Goal: Task Accomplishment & Management: Manage account settings

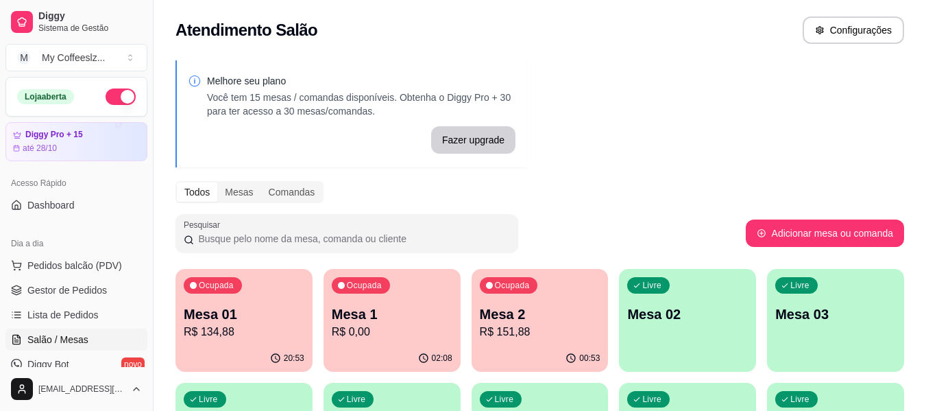
click at [386, 338] on p "R$ 0,00" at bounding box center [392, 332] width 121 height 16
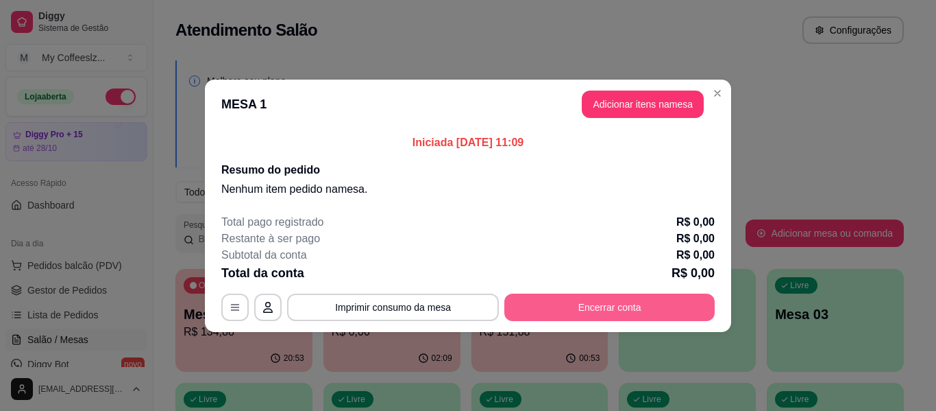
click at [593, 307] on button "Encerrar conta" at bounding box center [609, 306] width 210 height 27
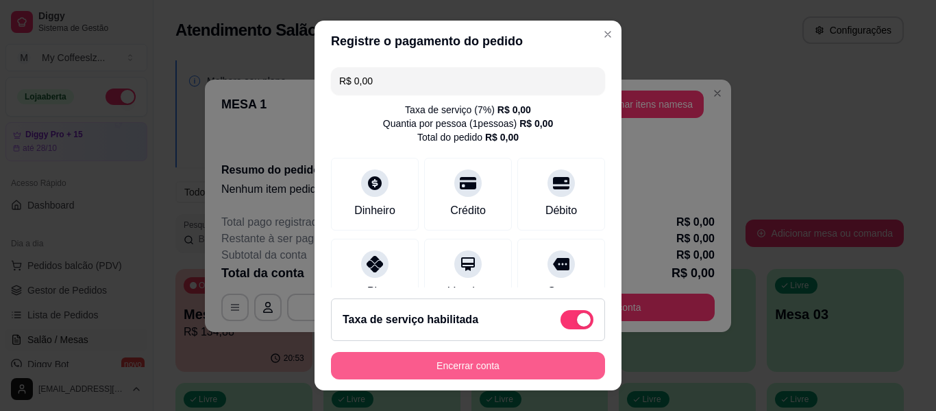
click at [497, 363] on button "Encerrar conta" at bounding box center [468, 365] width 274 height 27
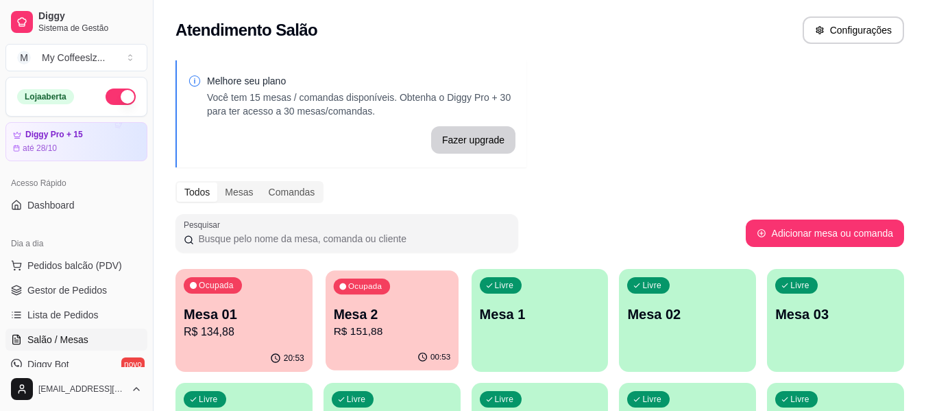
click at [404, 346] on div "00:53" at bounding box center [392, 357] width 133 height 26
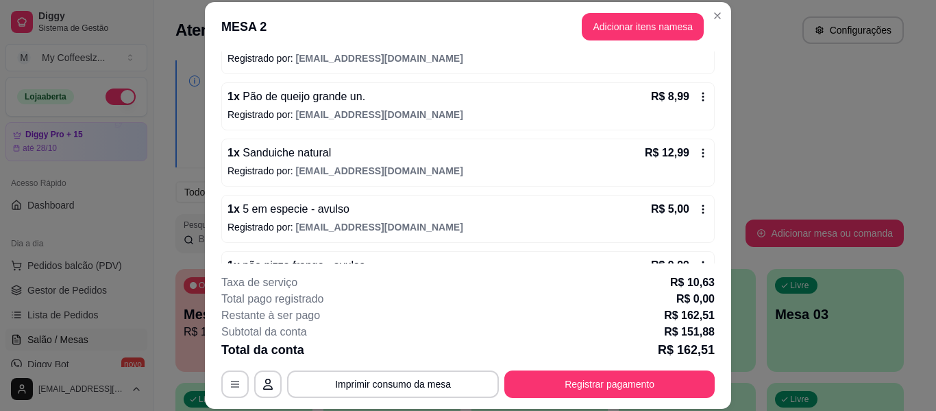
scroll to position [646, 0]
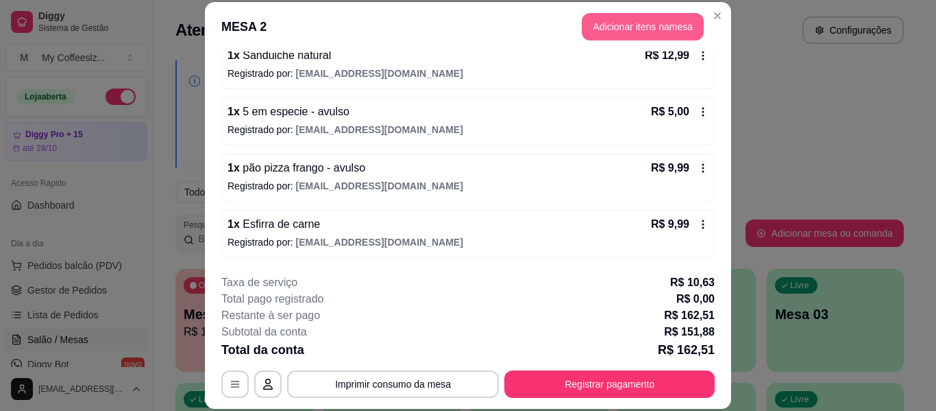
click at [626, 32] on button "Adicionar itens na mesa" at bounding box center [643, 26] width 122 height 27
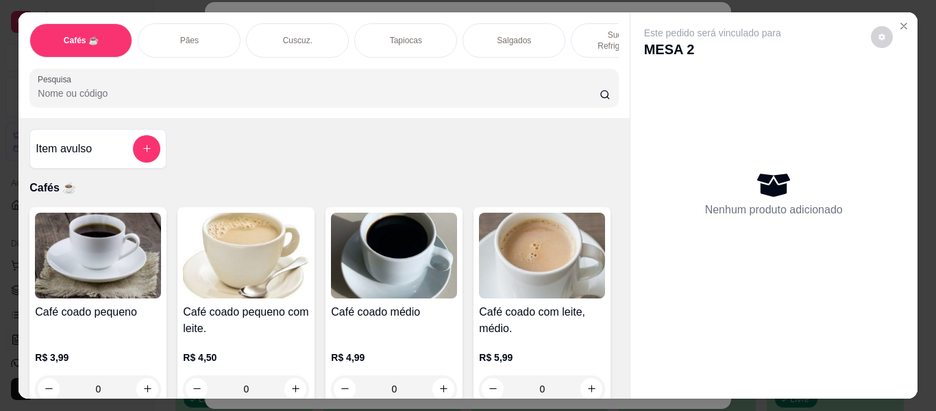
click at [305, 35] on p "Cuscuz." at bounding box center [297, 40] width 29 height 11
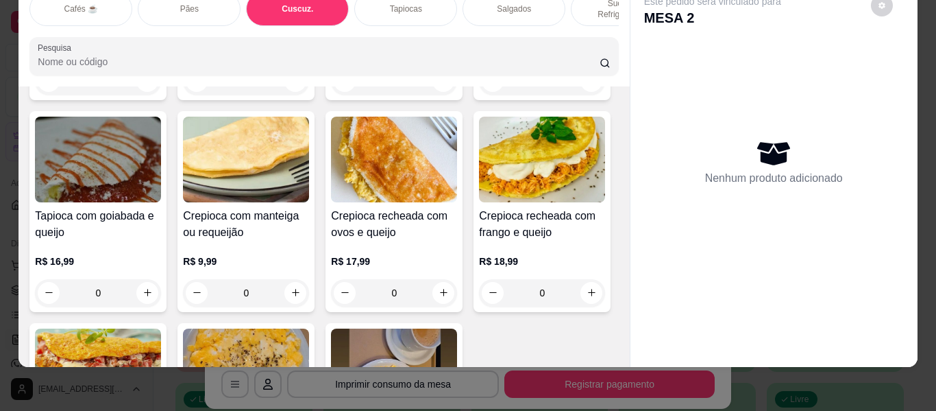
scroll to position [3694, 0]
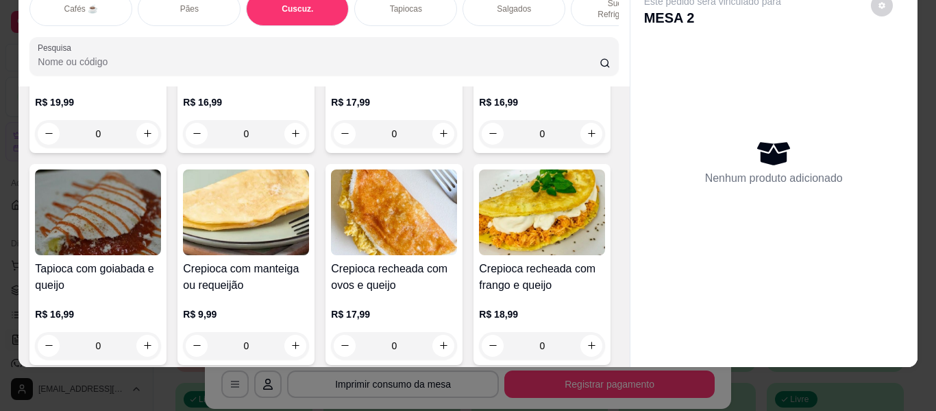
type input "1"
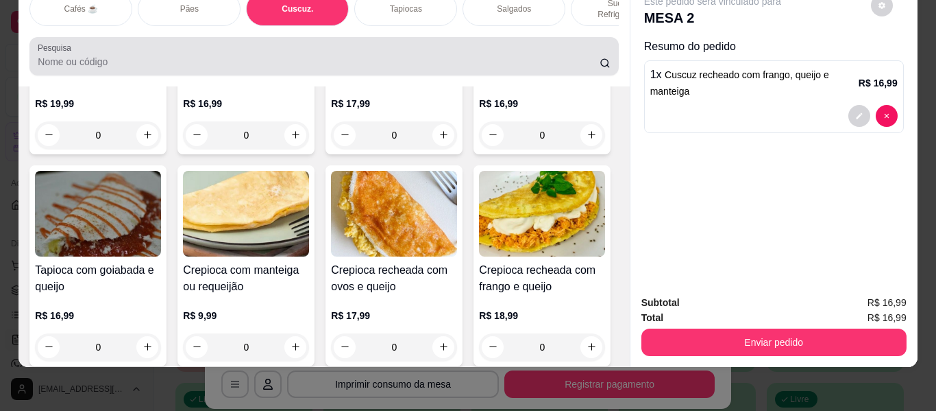
scroll to position [0, 0]
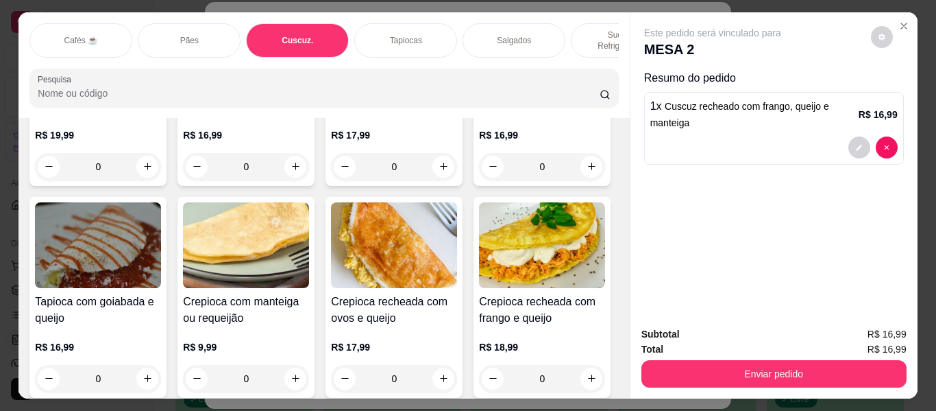
click at [78, 35] on p "Cafés ☕" at bounding box center [81, 40] width 34 height 11
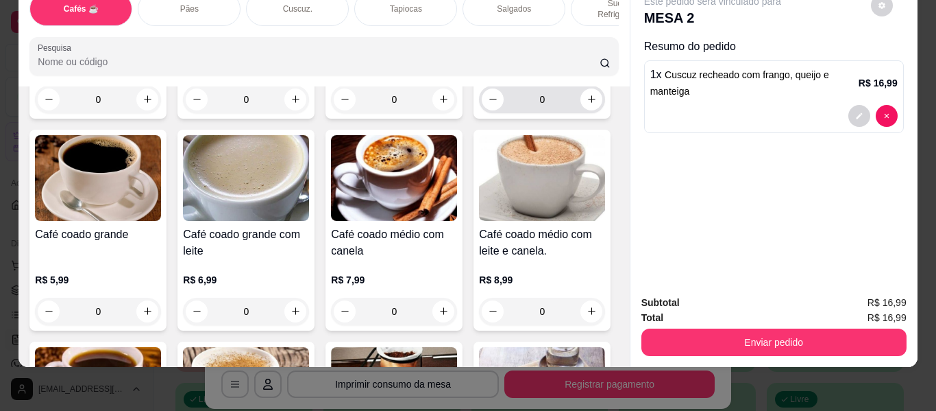
scroll to position [336, 0]
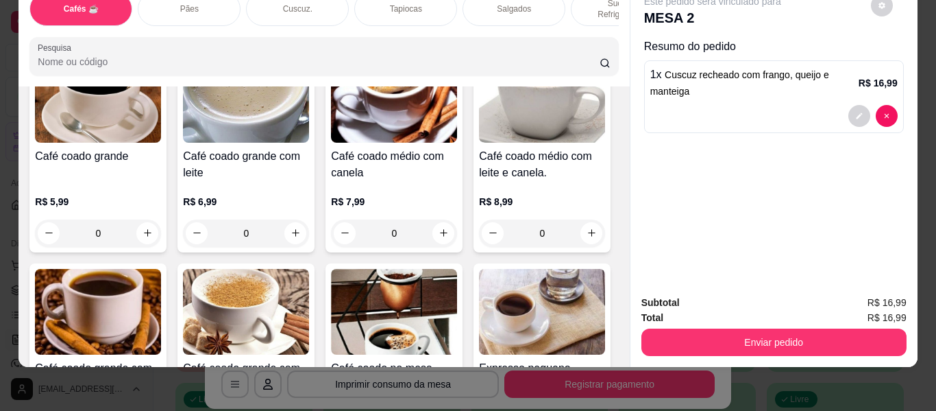
click at [581, 32] on button "increase-product-quantity" at bounding box center [592, 21] width 22 height 22
type input "1"
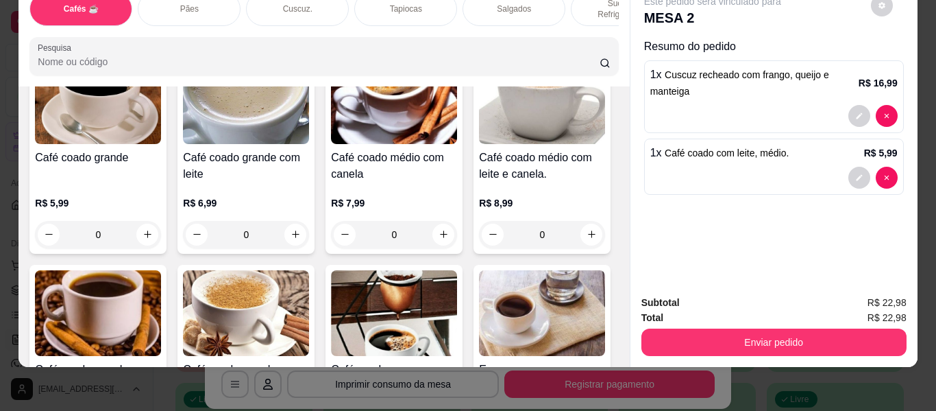
scroll to position [337, 0]
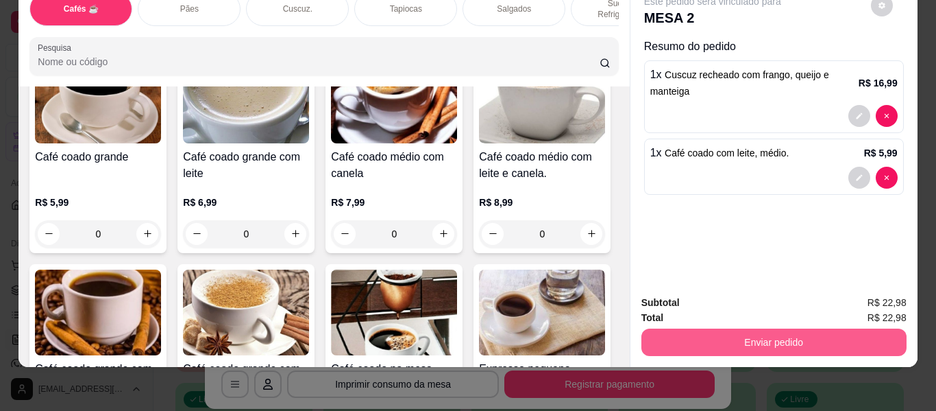
click at [733, 333] on button "Enviar pedido" at bounding box center [774, 341] width 265 height 27
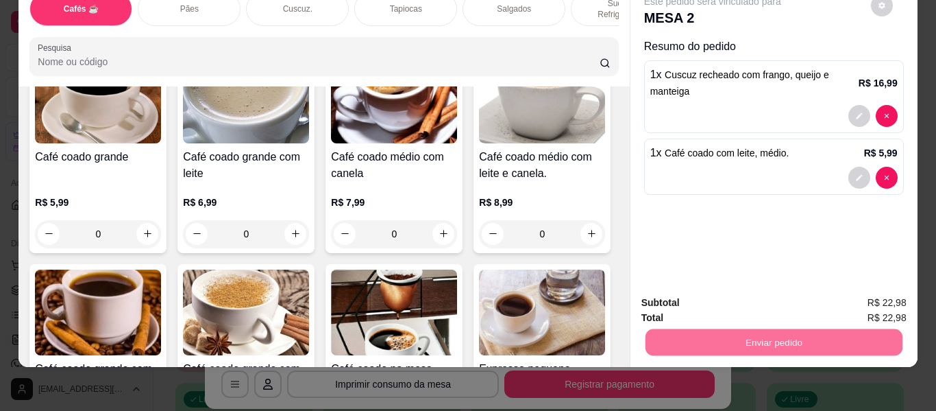
click at [857, 295] on button "Enviar pedido" at bounding box center [870, 298] width 77 height 26
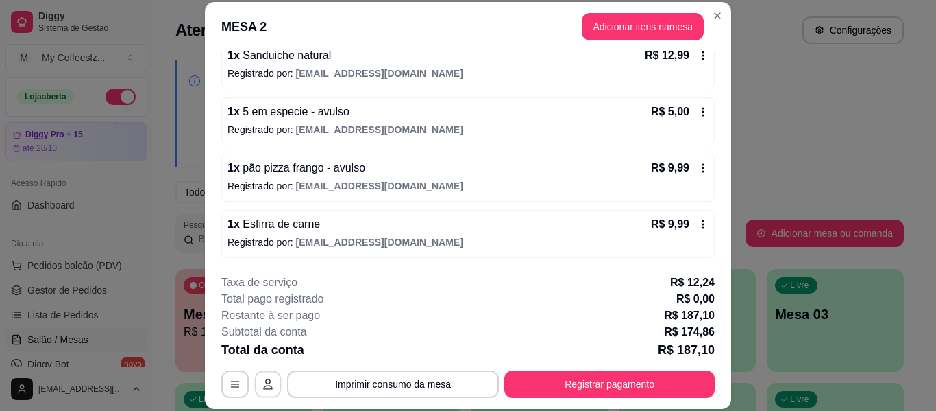
click at [268, 391] on button "button" at bounding box center [268, 384] width 27 height 27
click at [230, 385] on icon "button" at bounding box center [235, 383] width 11 height 11
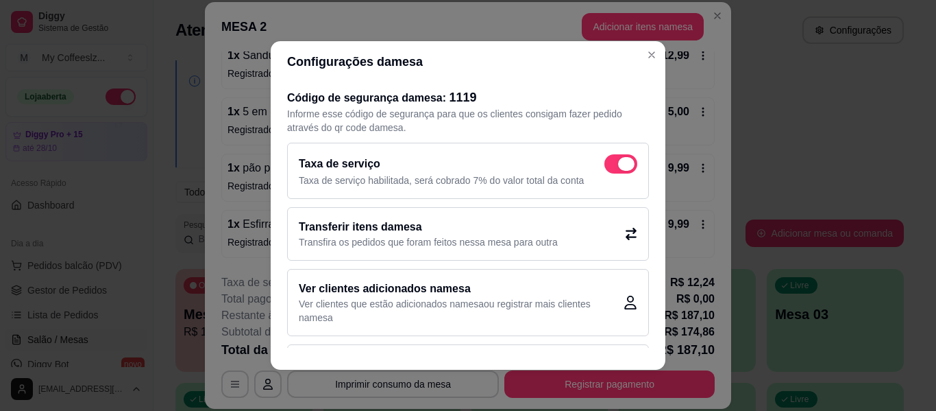
click at [605, 160] on span at bounding box center [621, 163] width 33 height 19
click at [604, 167] on input "checkbox" at bounding box center [608, 171] width 9 height 9
checkbox input "false"
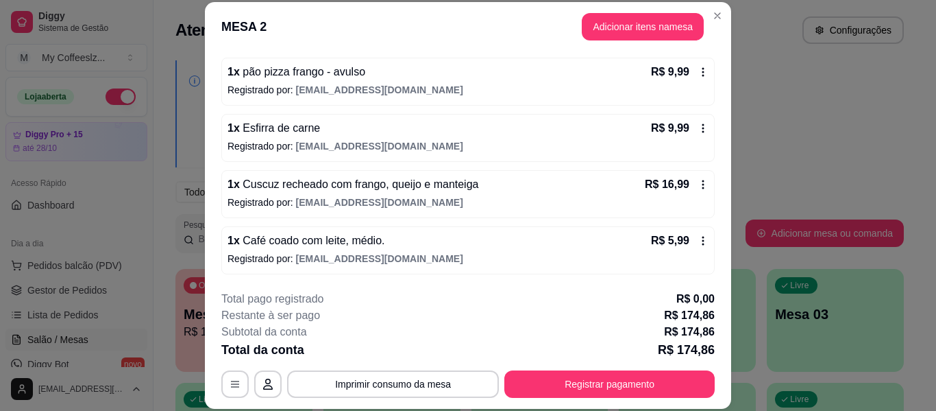
scroll to position [42, 0]
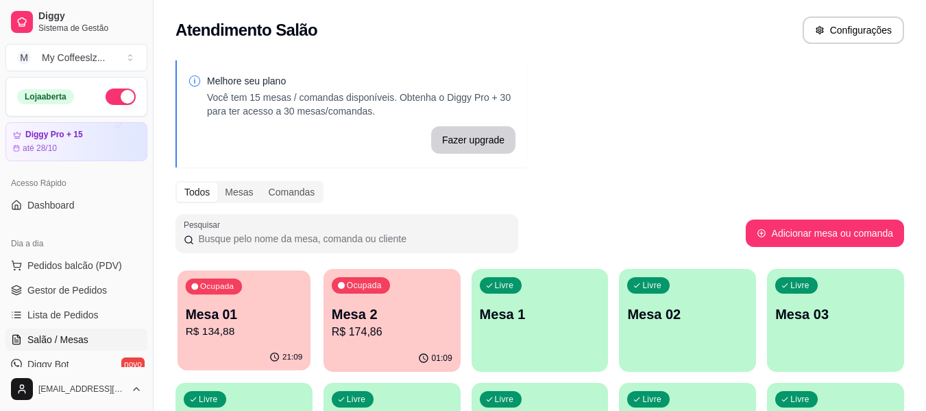
click at [277, 330] on p "R$ 134,88" at bounding box center [244, 332] width 117 height 16
click at [490, 327] on div "Livre Mesa 1" at bounding box center [540, 312] width 133 height 84
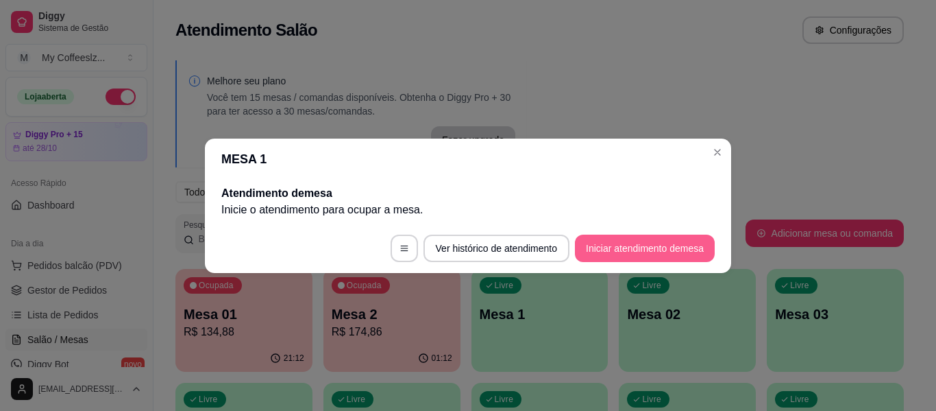
click at [633, 245] on button "Iniciar atendimento de mesa" at bounding box center [645, 247] width 140 height 27
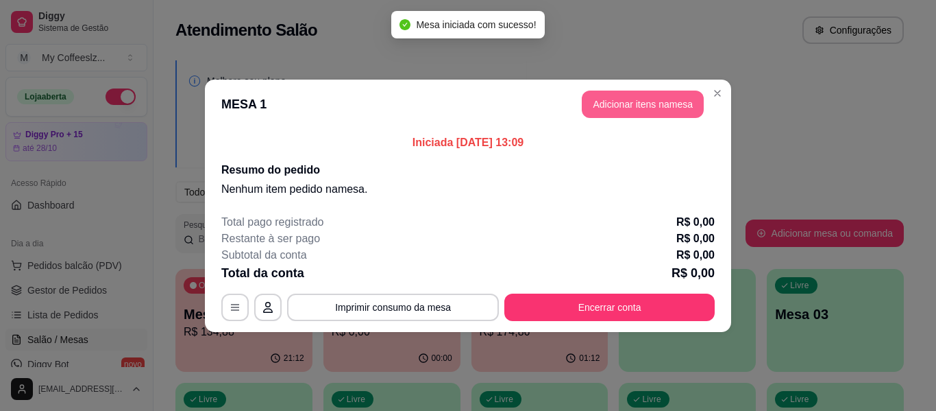
click at [610, 102] on button "Adicionar itens na mesa" at bounding box center [643, 103] width 122 height 27
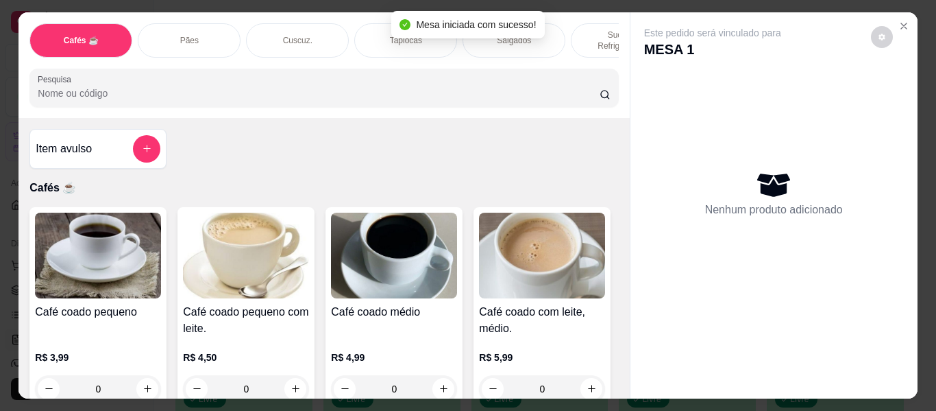
click at [552, 31] on div "Salgados" at bounding box center [514, 40] width 103 height 34
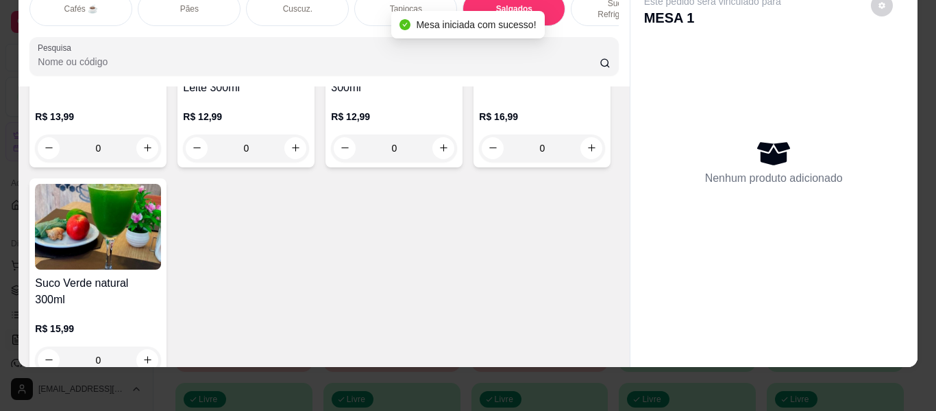
scroll to position [5867, 0]
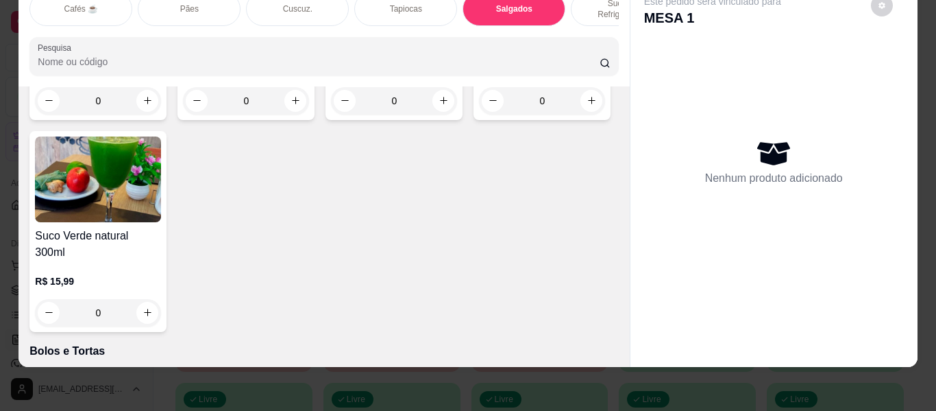
type input "1"
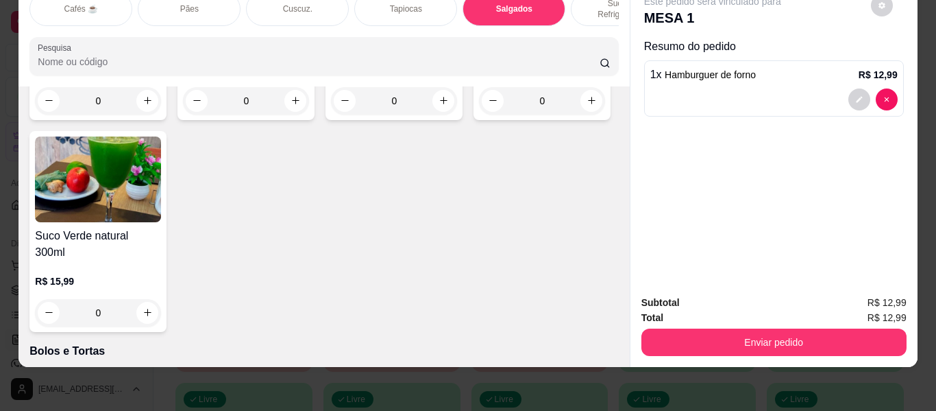
type input "1"
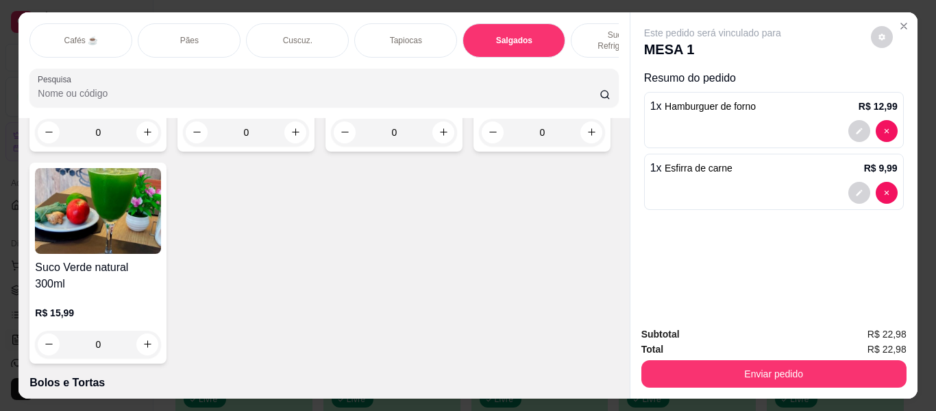
click at [605, 29] on p "Sucos e Refrigerantes" at bounding box center [623, 40] width 80 height 22
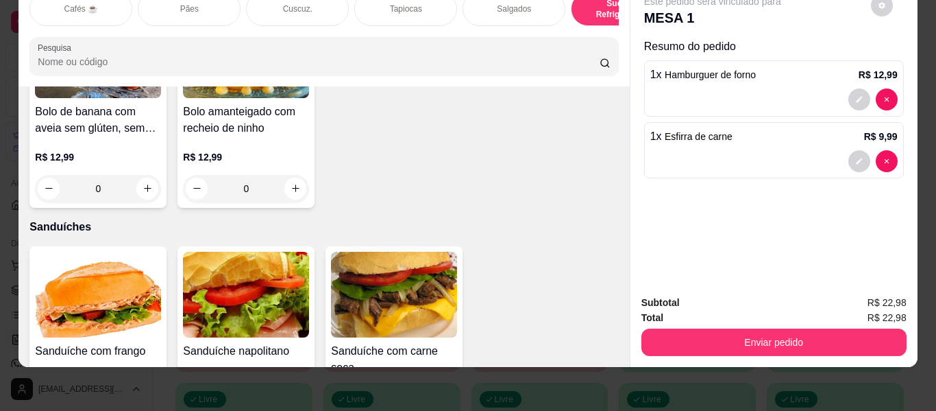
scroll to position [6736, 0]
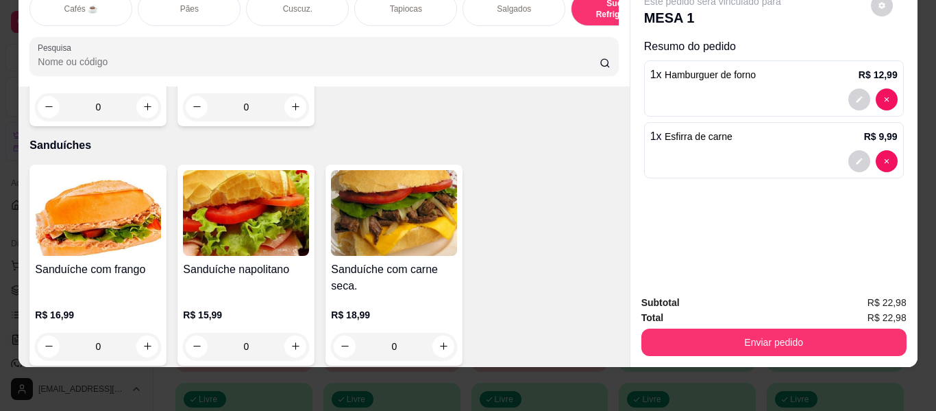
type input "1"
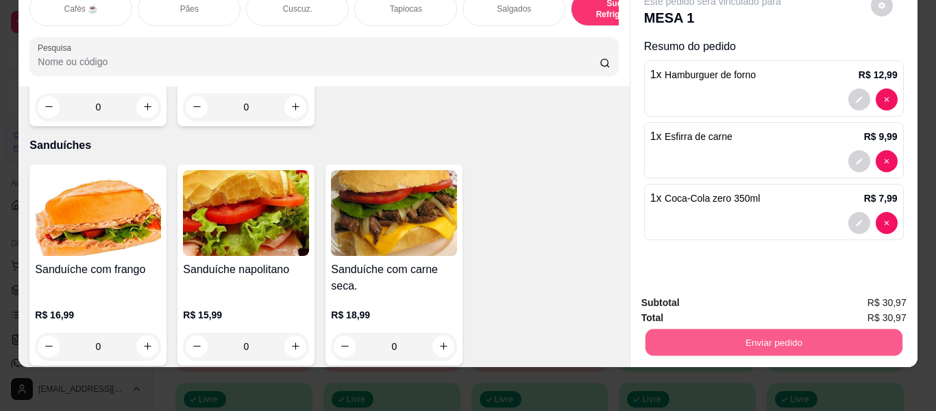
click at [754, 330] on button "Enviar pedido" at bounding box center [773, 342] width 257 height 27
click at [871, 295] on button "Enviar pedido" at bounding box center [870, 296] width 75 height 25
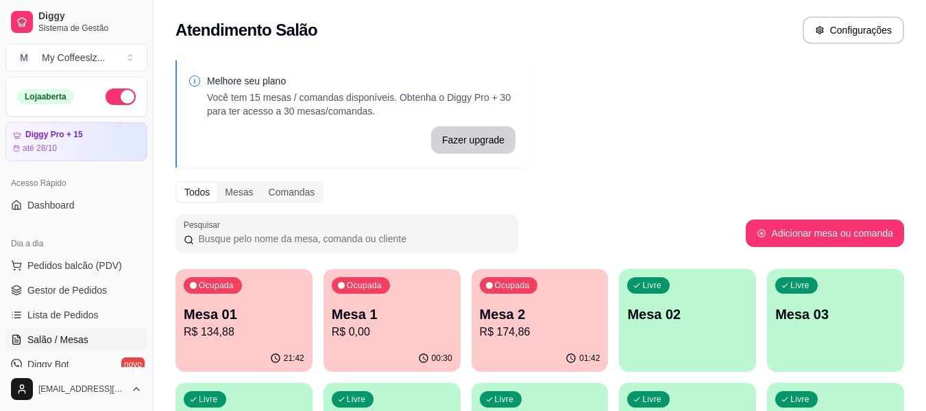
click at [394, 337] on p "R$ 0,00" at bounding box center [392, 332] width 121 height 16
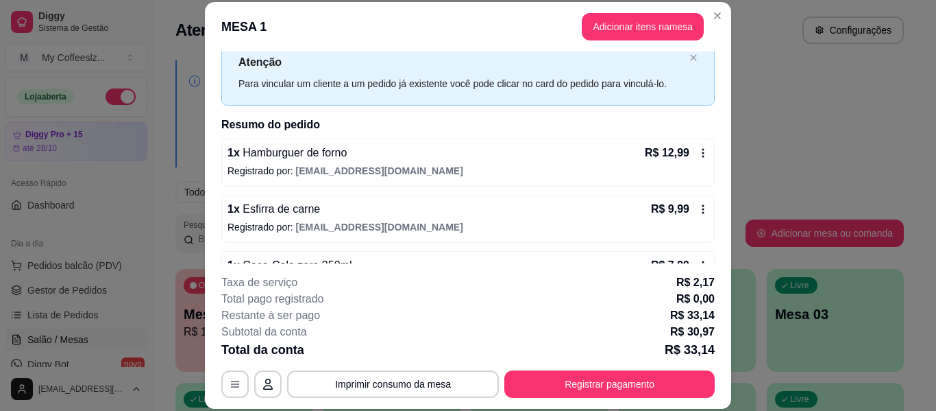
scroll to position [84, 0]
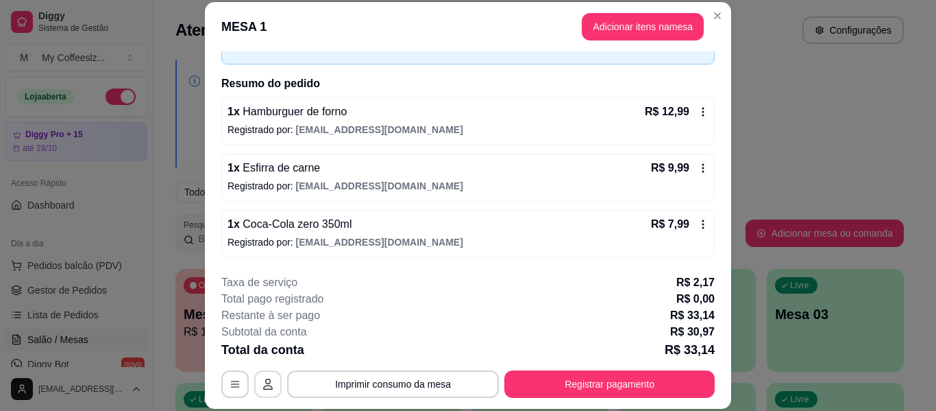
click at [265, 381] on icon "button" at bounding box center [268, 383] width 10 height 11
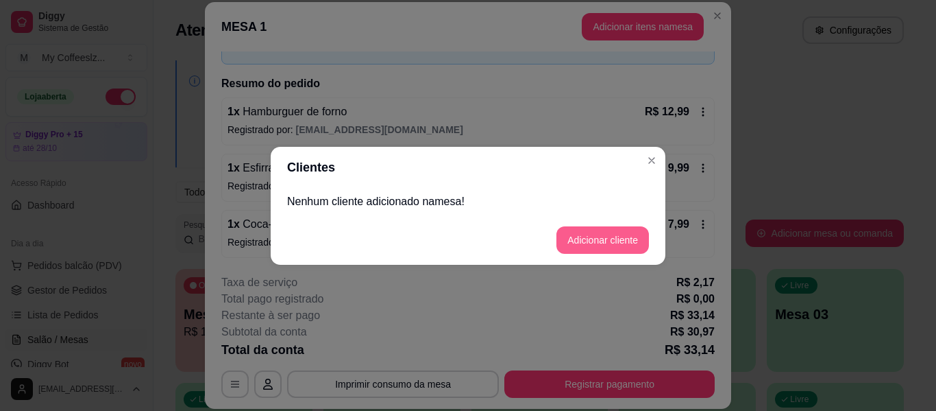
click at [592, 234] on button "Adicionar cliente" at bounding box center [603, 239] width 93 height 27
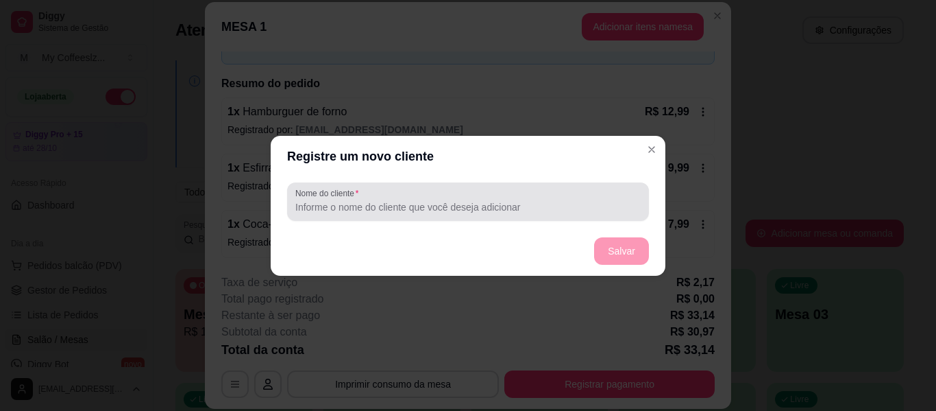
click at [470, 204] on input "Nome do cliente" at bounding box center [467, 207] width 345 height 14
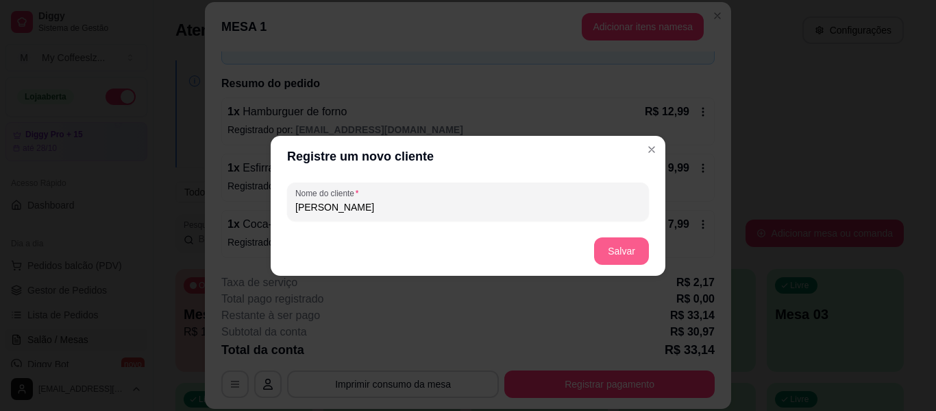
type input "[PERSON_NAME]"
click at [609, 245] on button "Salvar" at bounding box center [621, 250] width 55 height 27
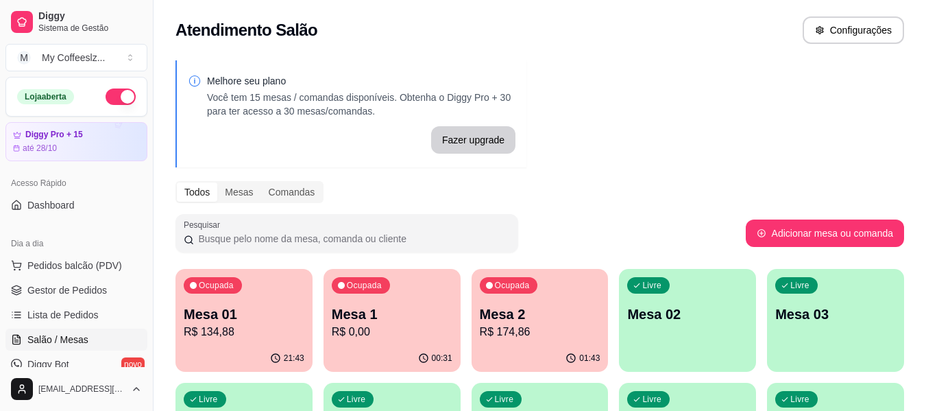
click at [378, 337] on p "R$ 0,00" at bounding box center [392, 332] width 121 height 16
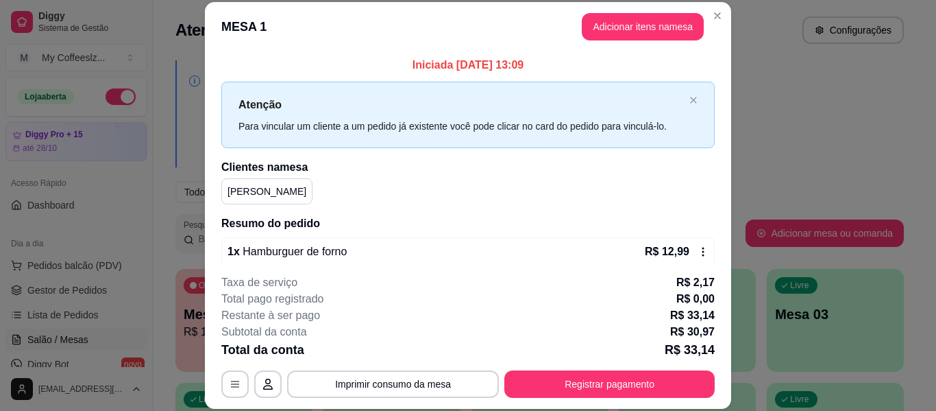
scroll to position [137, 0]
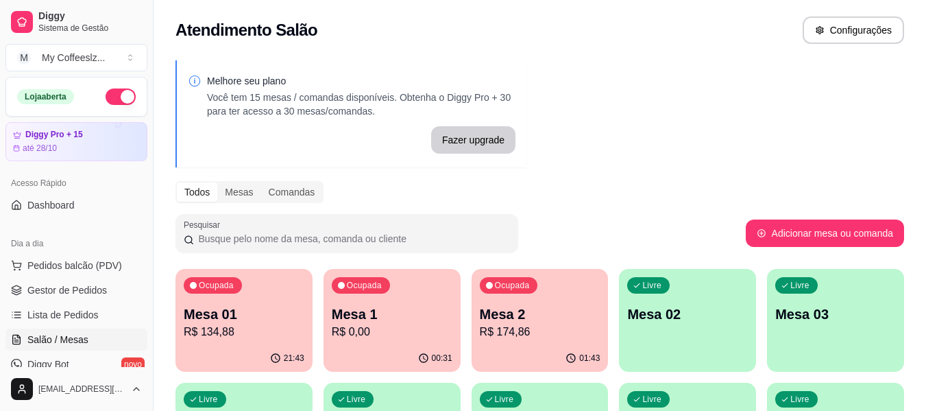
click at [665, 337] on div "Livre Mesa 02" at bounding box center [687, 312] width 137 height 86
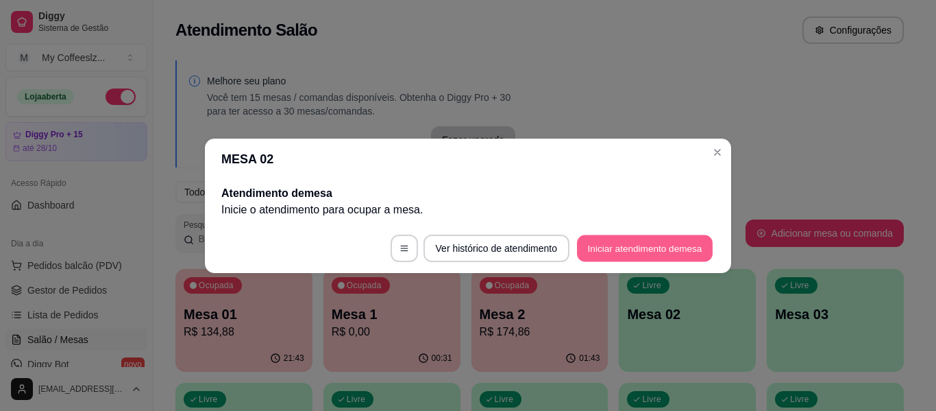
click at [642, 241] on button "Iniciar atendimento de mesa" at bounding box center [645, 247] width 136 height 27
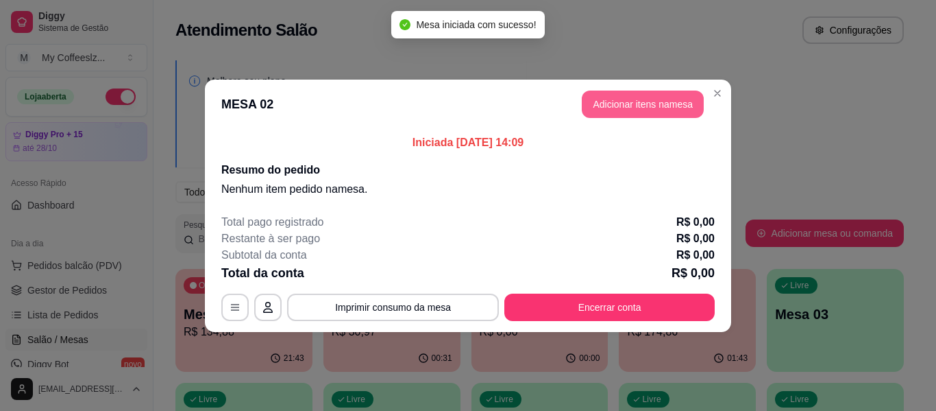
click at [602, 106] on button "Adicionar itens na mesa" at bounding box center [643, 103] width 122 height 27
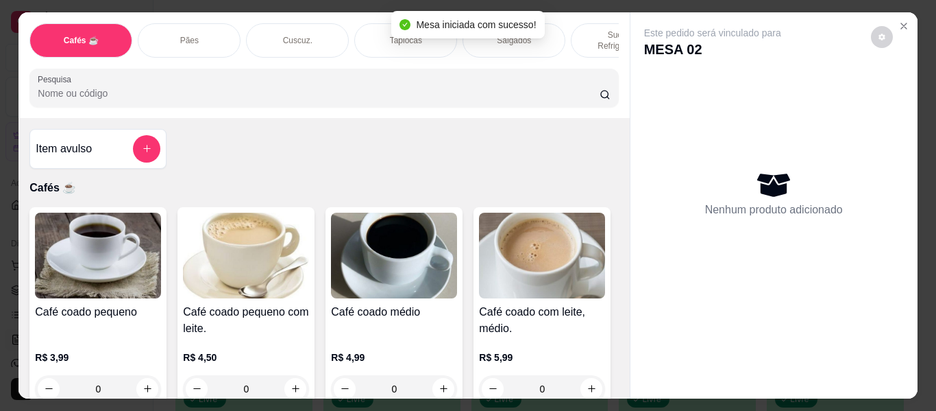
drag, startPoint x: 591, startPoint y: 25, endPoint x: 495, endPoint y: 156, distance: 162.9
click at [591, 29] on p "Sucos e Refrigerantes" at bounding box center [623, 40] width 80 height 22
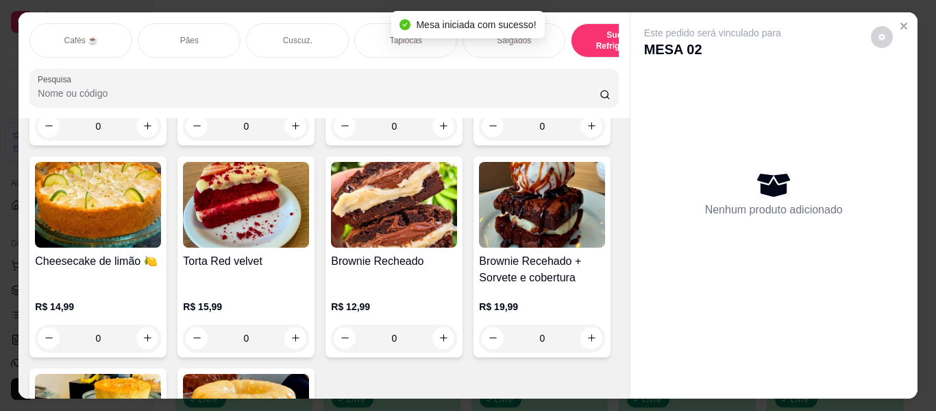
scroll to position [37, 0]
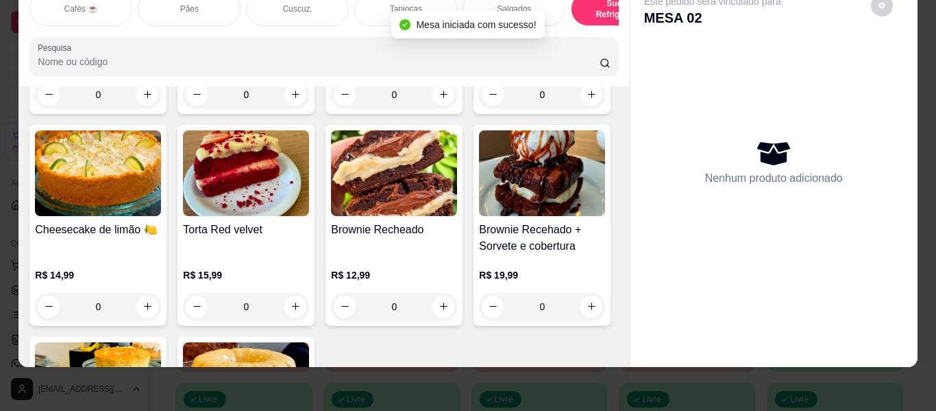
type input "1"
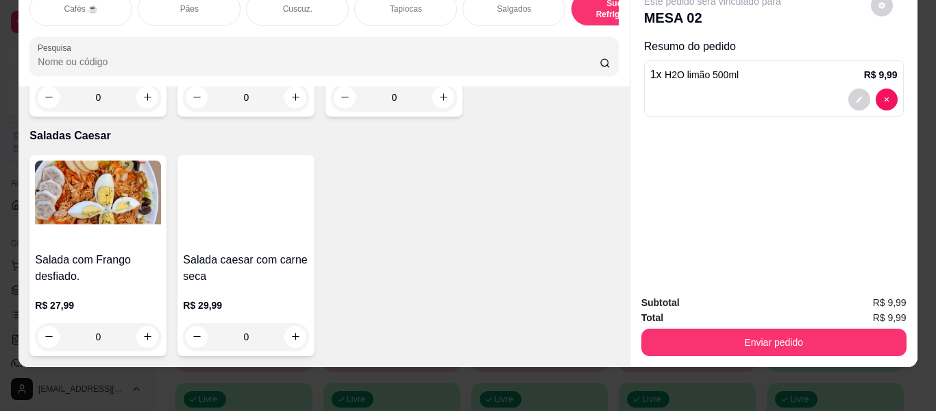
scroll to position [8107, 0]
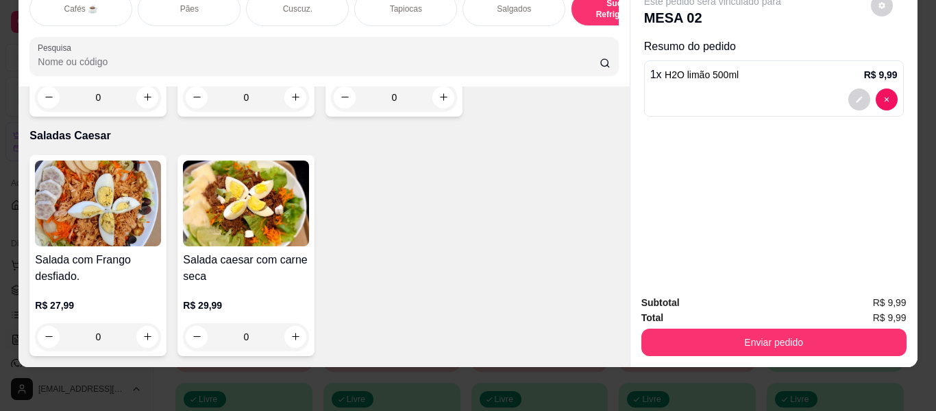
type input "1"
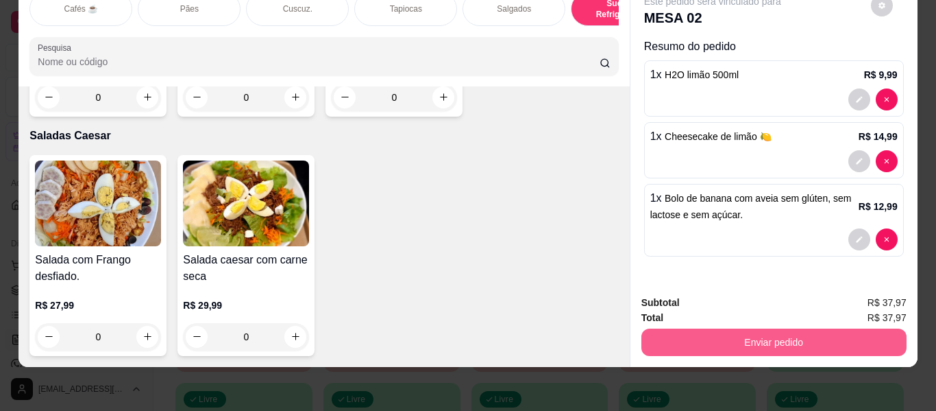
click at [711, 334] on button "Enviar pedido" at bounding box center [774, 341] width 265 height 27
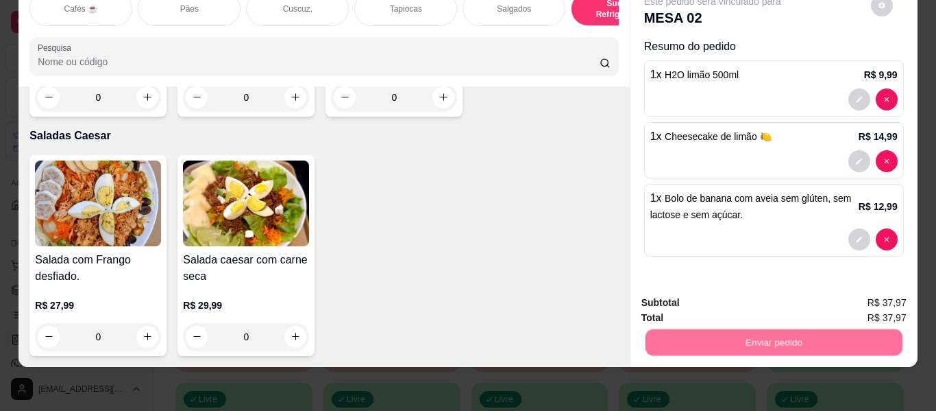
click at [858, 290] on button "Enviar pedido" at bounding box center [870, 297] width 77 height 26
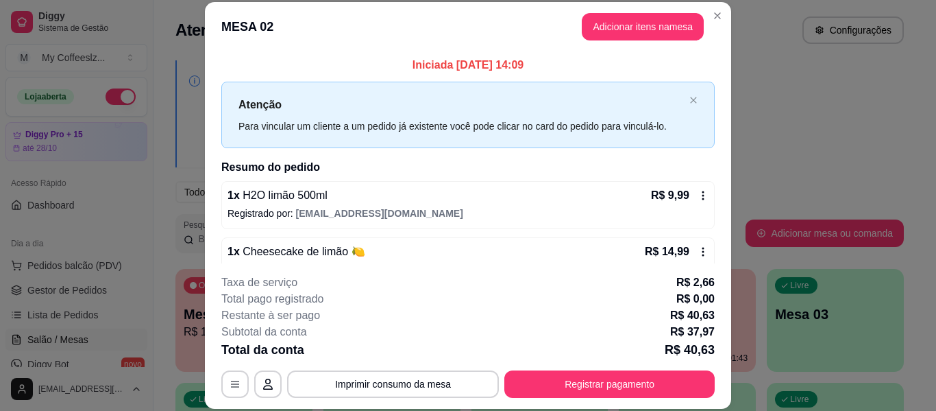
scroll to position [84, 0]
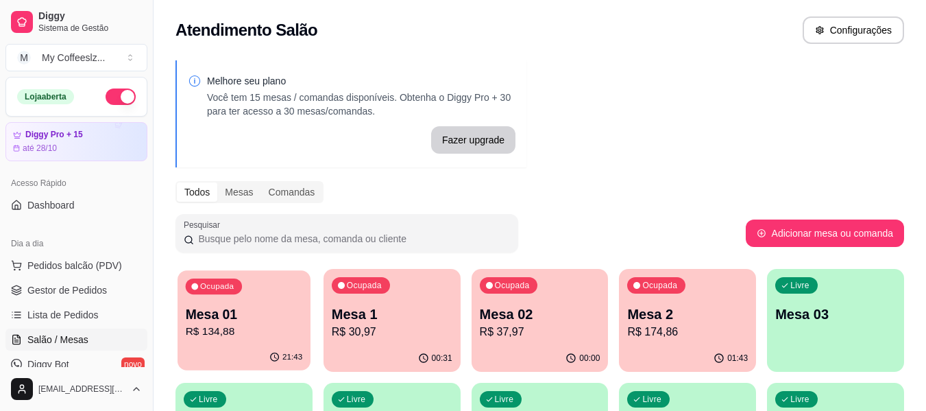
click at [221, 313] on p "Mesa 01" at bounding box center [244, 314] width 117 height 19
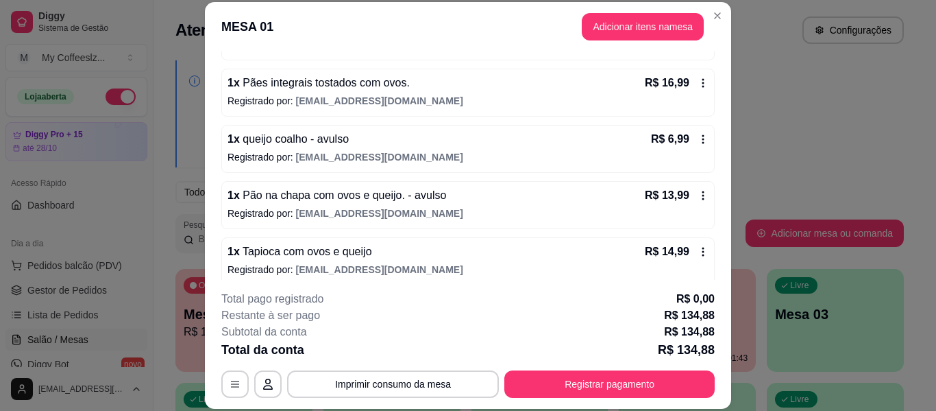
scroll to position [573, 0]
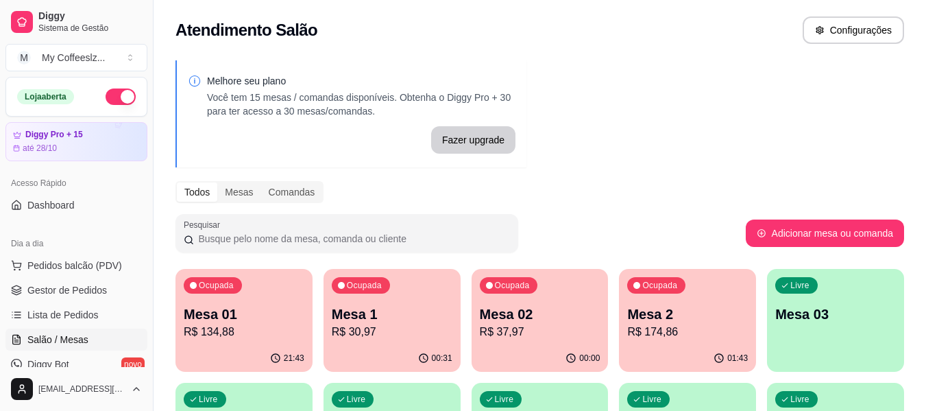
click at [341, 331] on p "R$ 30,97" at bounding box center [392, 332] width 121 height 16
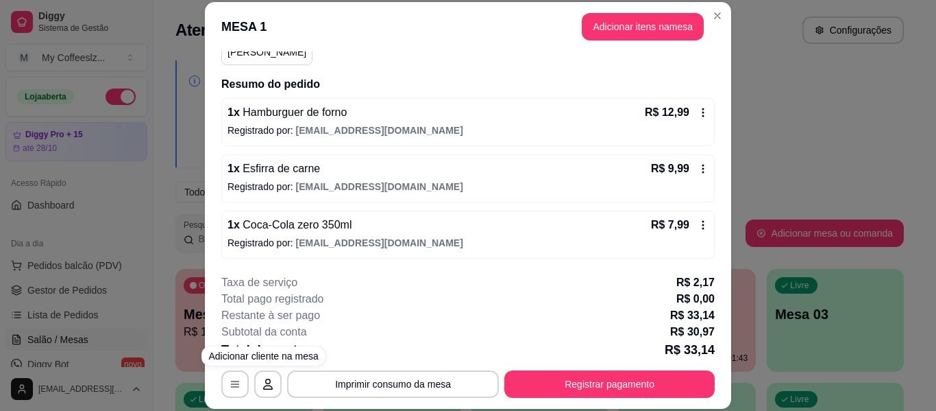
scroll to position [140, 0]
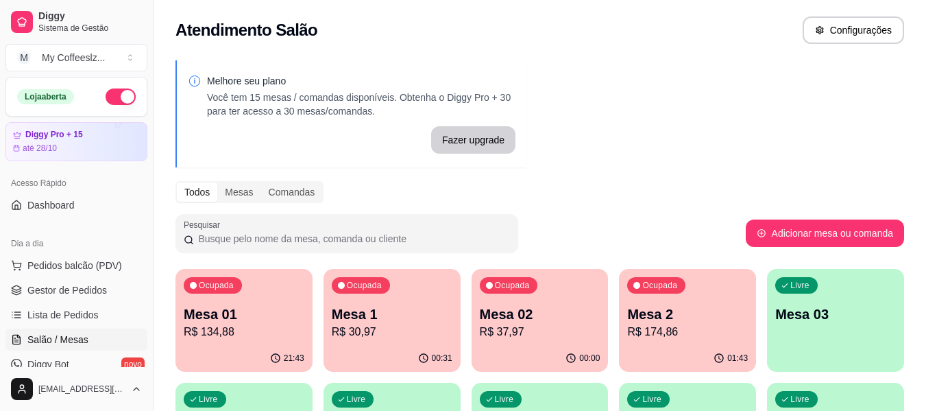
click at [528, 339] on p "R$ 37,97" at bounding box center [540, 332] width 121 height 16
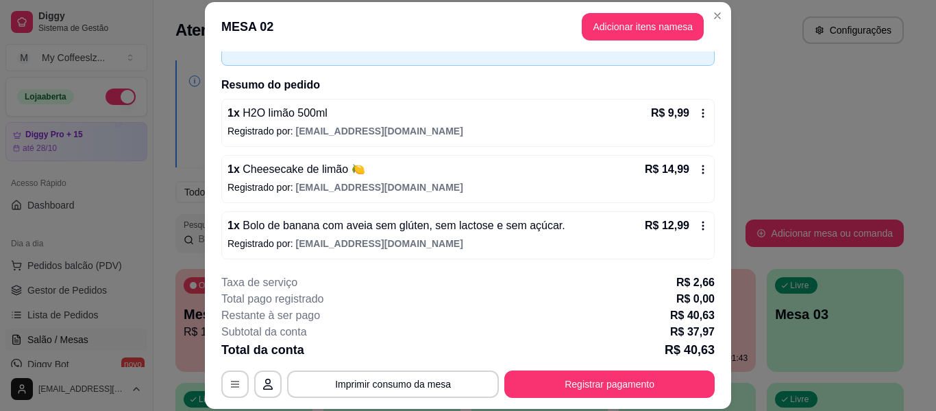
scroll to position [84, 0]
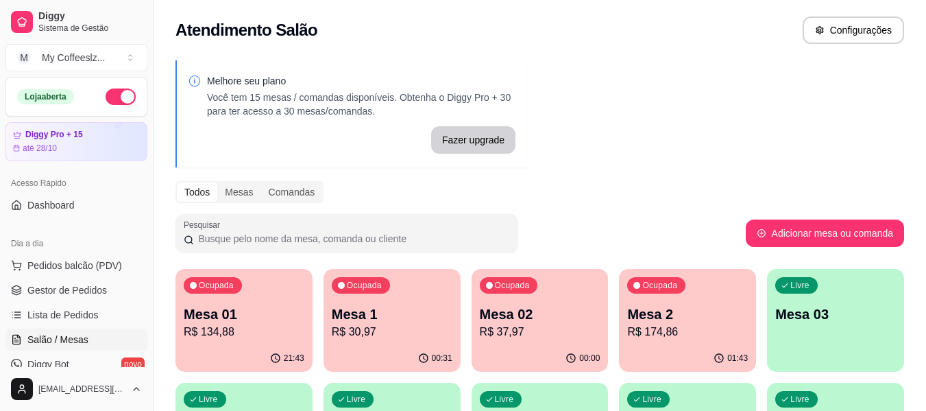
click at [705, 341] on div "Ocupada Mesa 2 R$ 174,86" at bounding box center [687, 307] width 137 height 76
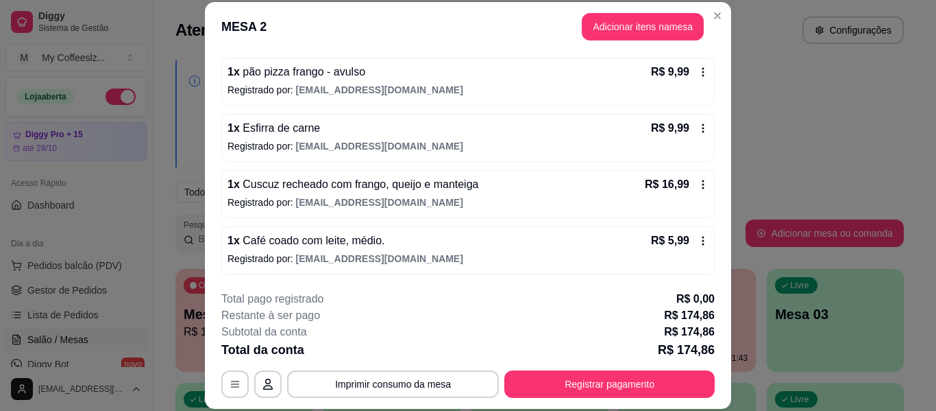
scroll to position [42, 0]
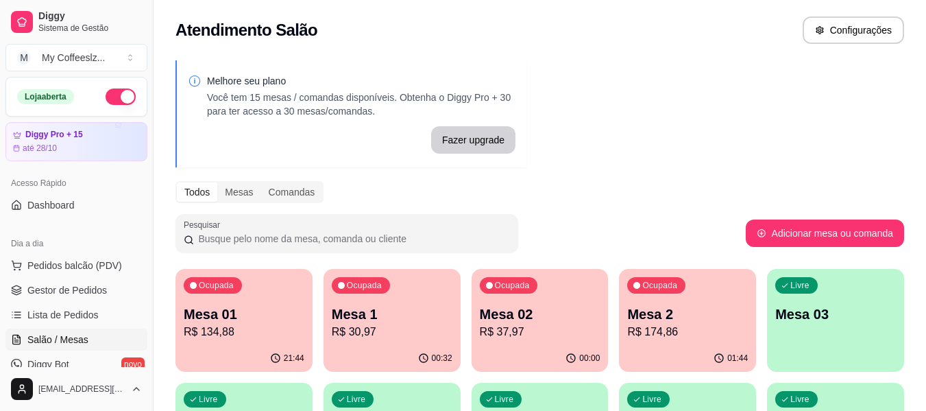
click at [814, 302] on div "Livre Mesa 03" at bounding box center [835, 312] width 137 height 86
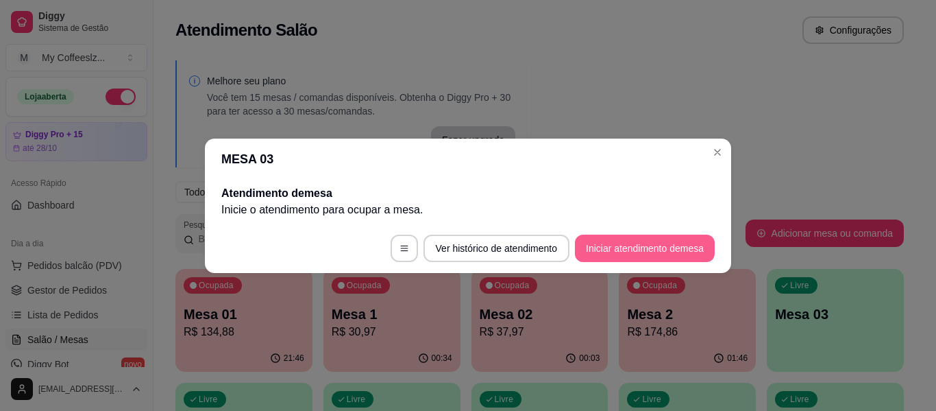
click at [621, 242] on button "Iniciar atendimento de mesa" at bounding box center [645, 247] width 140 height 27
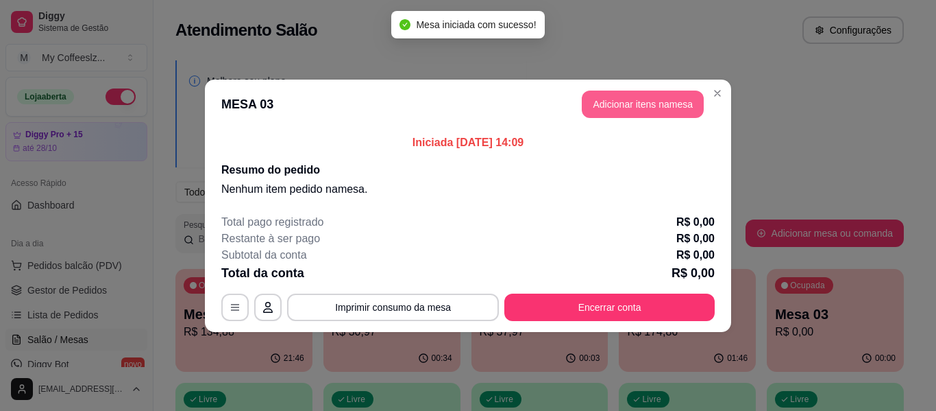
click at [600, 104] on button "Adicionar itens na mesa" at bounding box center [643, 103] width 122 height 27
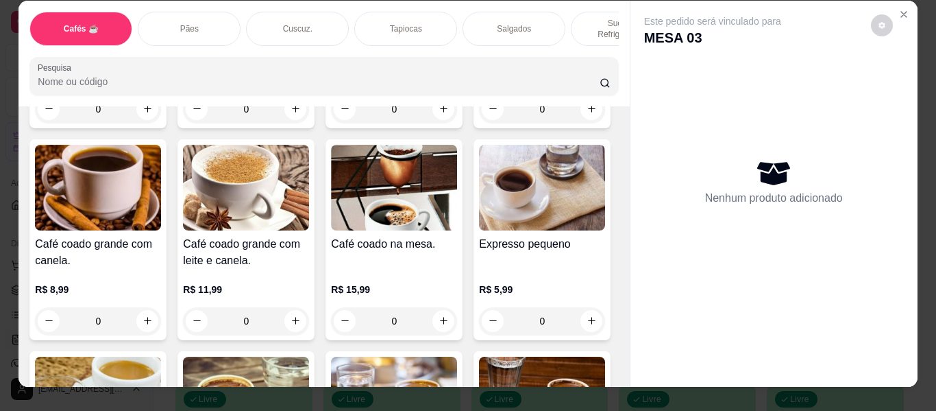
scroll to position [0, 0]
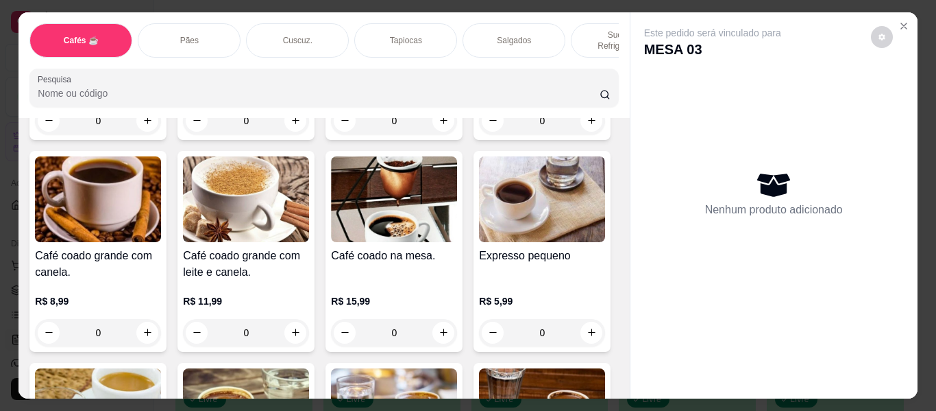
click at [908, 12] on div "Este pedido será vinculado para MESA 03 Nenhum produto adicionado" at bounding box center [774, 194] width 287 height 364
click at [901, 21] on icon "Close" at bounding box center [904, 26] width 11 height 11
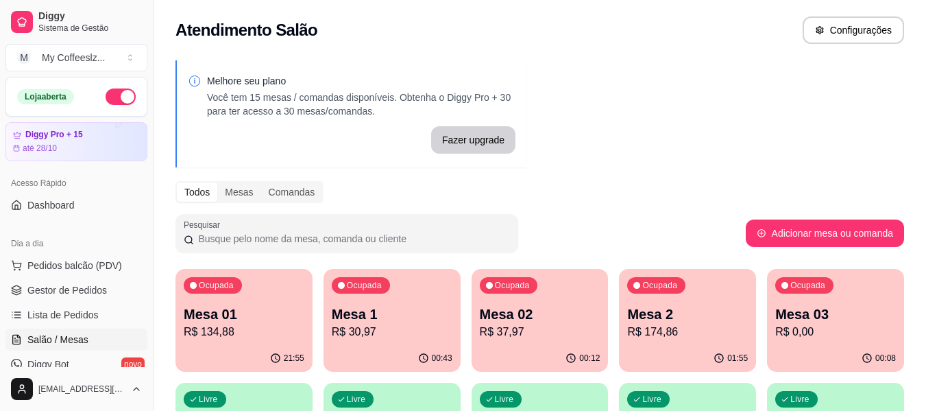
click at [809, 330] on p "R$ 0,00" at bounding box center [835, 332] width 121 height 16
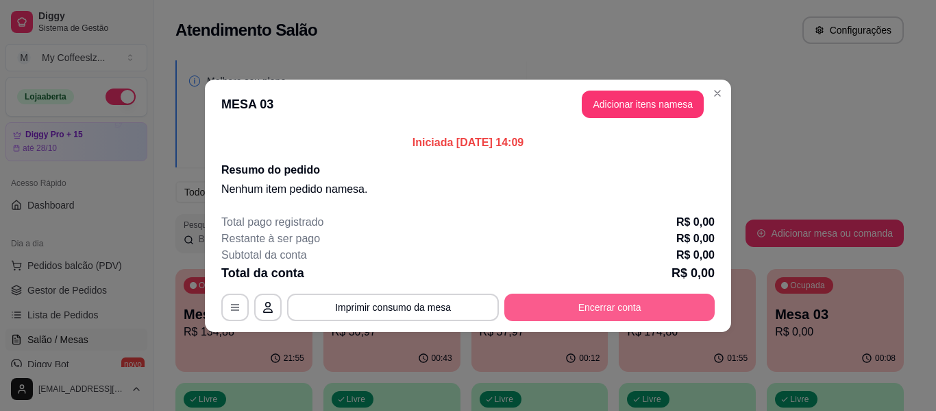
click at [598, 309] on button "Encerrar conta" at bounding box center [609, 306] width 210 height 27
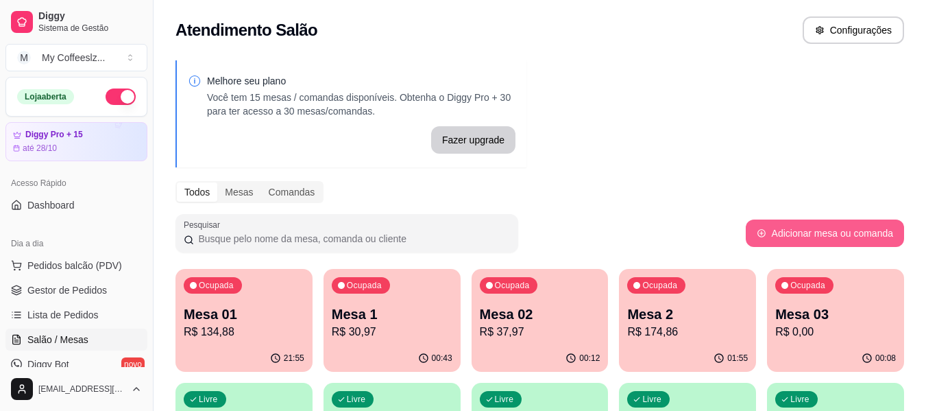
click at [768, 237] on button "Adicionar mesa ou comanda" at bounding box center [825, 232] width 158 height 27
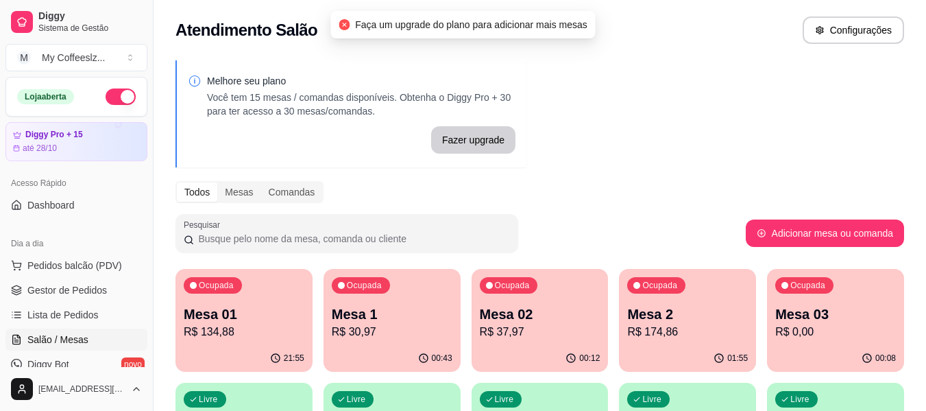
click at [807, 313] on p "Mesa 03" at bounding box center [835, 313] width 121 height 19
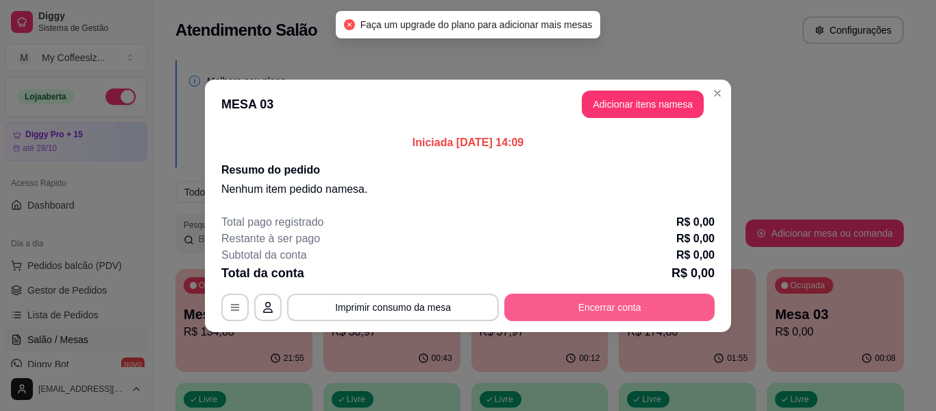
click at [640, 306] on button "Encerrar conta" at bounding box center [609, 306] width 210 height 27
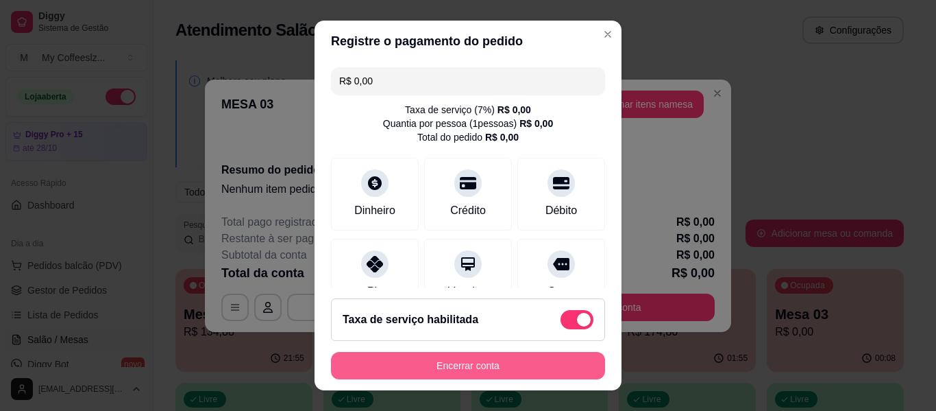
click at [520, 360] on button "Encerrar conta" at bounding box center [468, 365] width 274 height 27
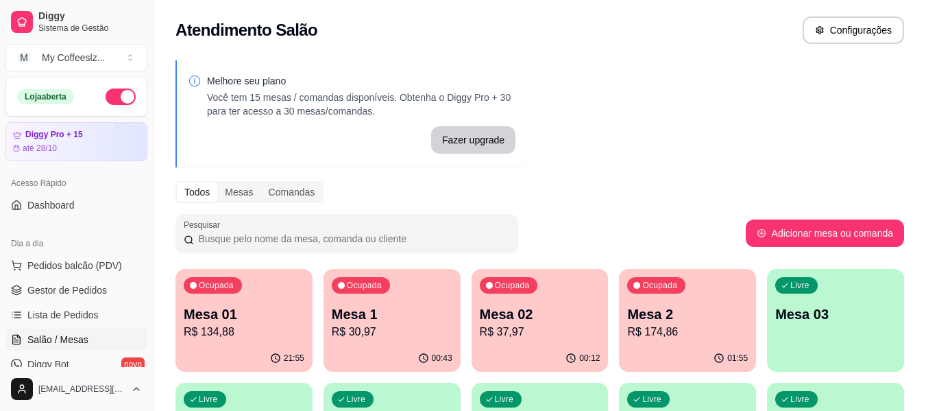
click at [409, 341] on div "Ocupada Mesa 1 R$ 30,97" at bounding box center [392, 307] width 137 height 76
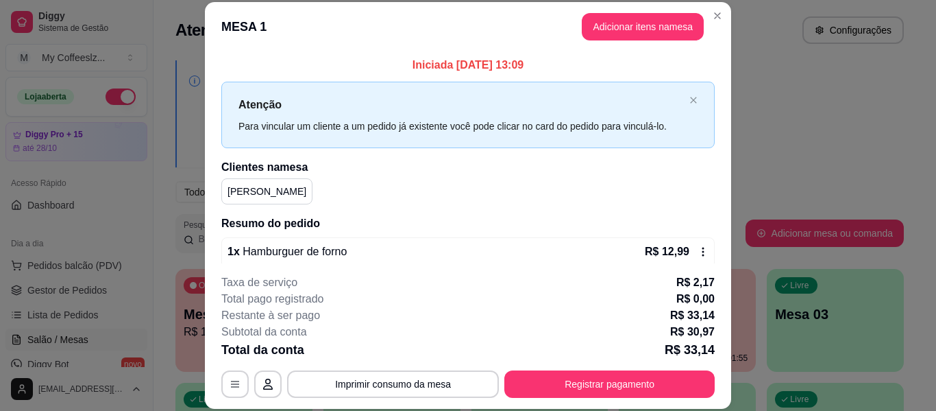
scroll to position [140, 0]
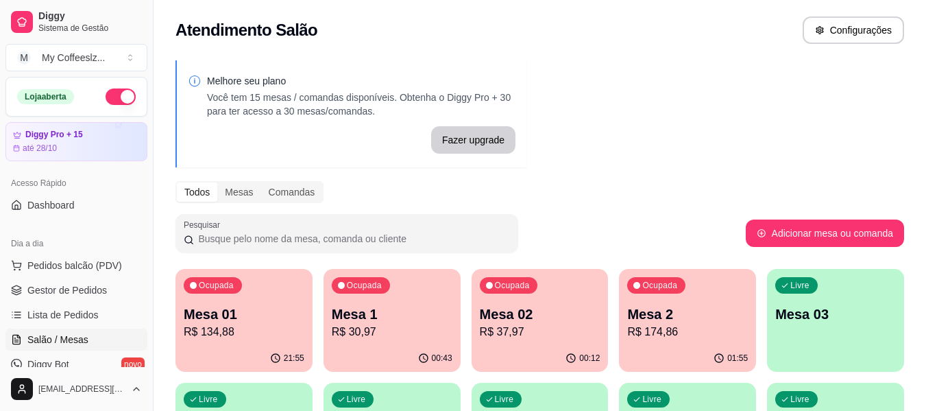
click at [543, 349] on div "00:12" at bounding box center [540, 358] width 137 height 27
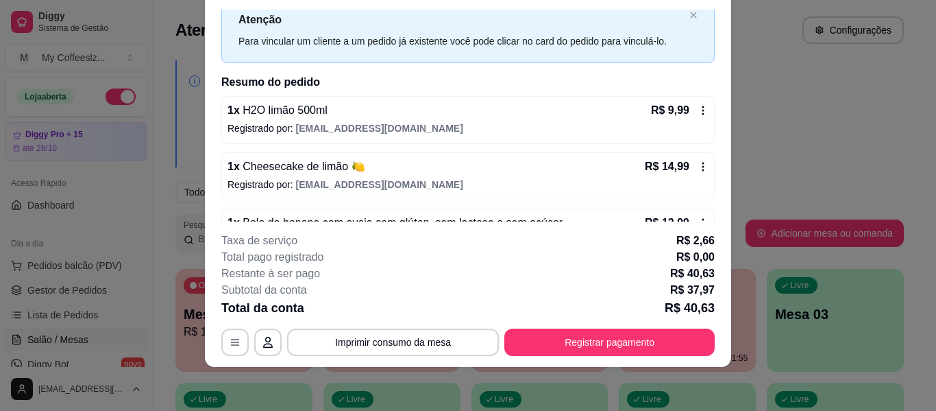
scroll to position [84, 0]
